Goal: Understand process/instructions: Learn how to perform a task or action

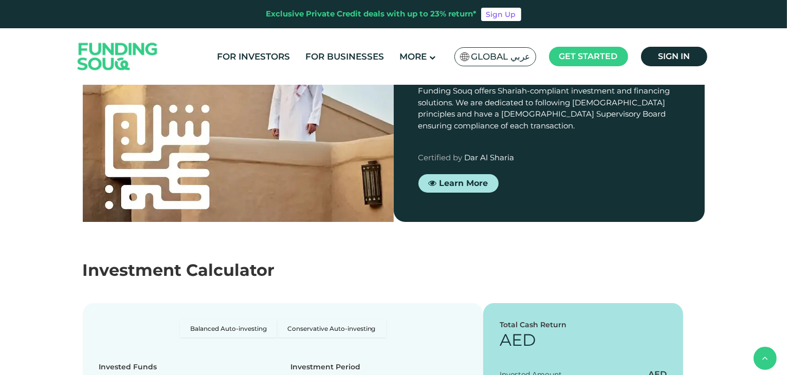
scroll to position [1031, 0]
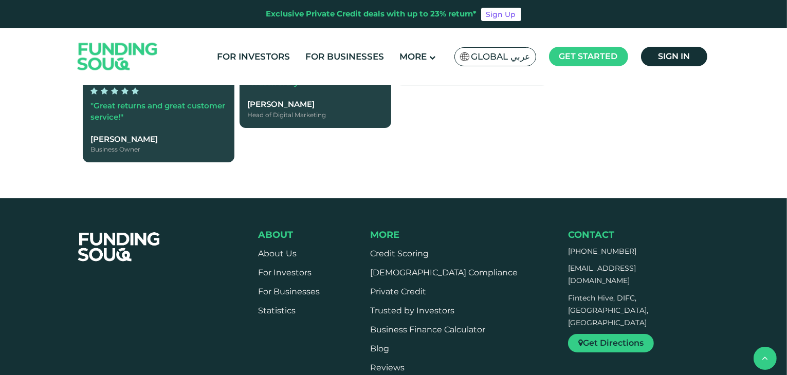
type tc-range-slider "4"
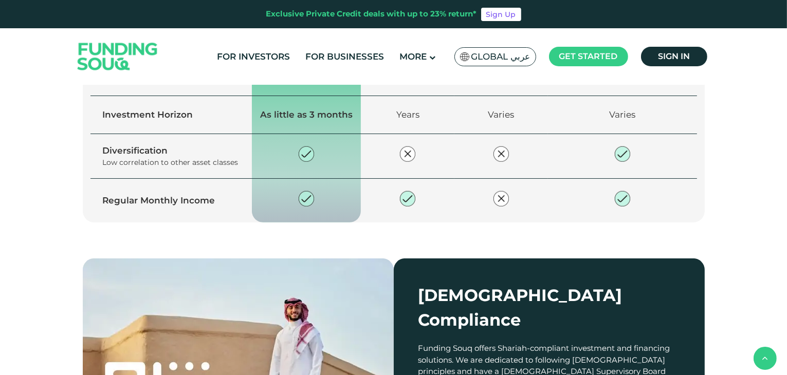
scroll to position [892, 0]
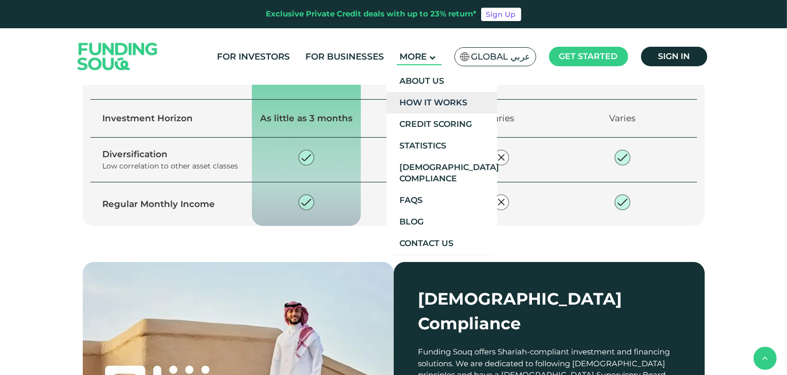
click at [437, 108] on link "How It Works" at bounding box center [441, 103] width 110 height 22
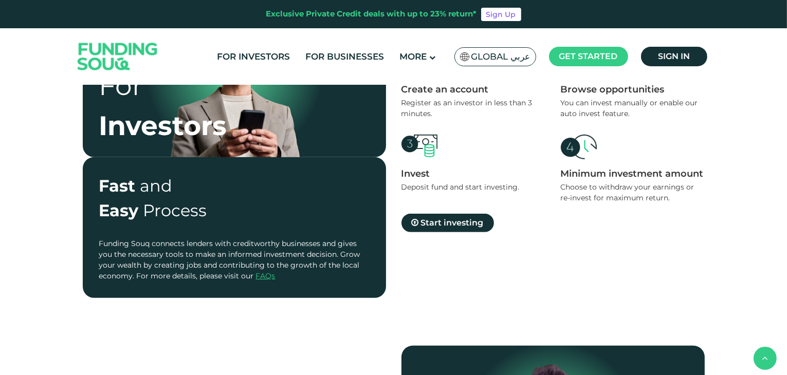
scroll to position [360, 0]
